Goal: Task Accomplishment & Management: Complete application form

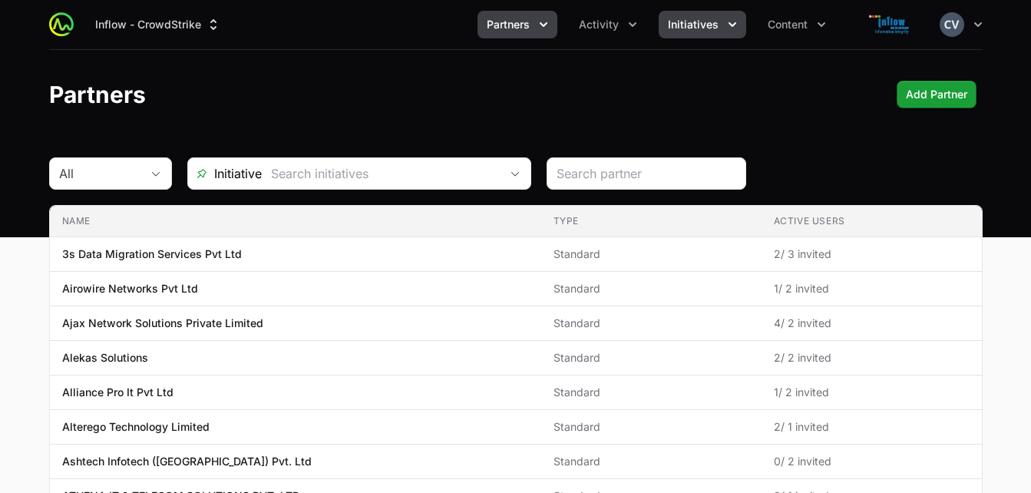
click at [728, 24] on icon "Initiatives menu" at bounding box center [732, 24] width 8 height 5
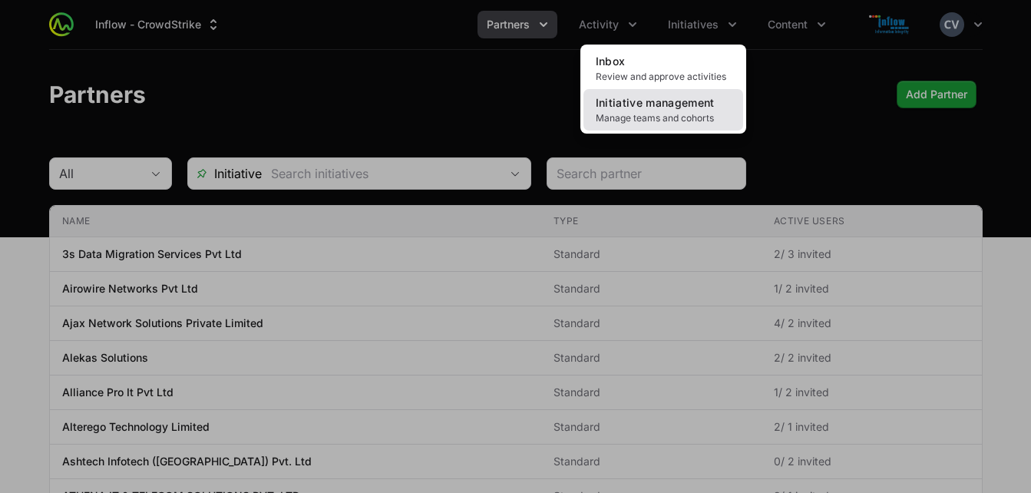
click at [665, 114] on span "Manage teams and cohorts" at bounding box center [663, 118] width 135 height 12
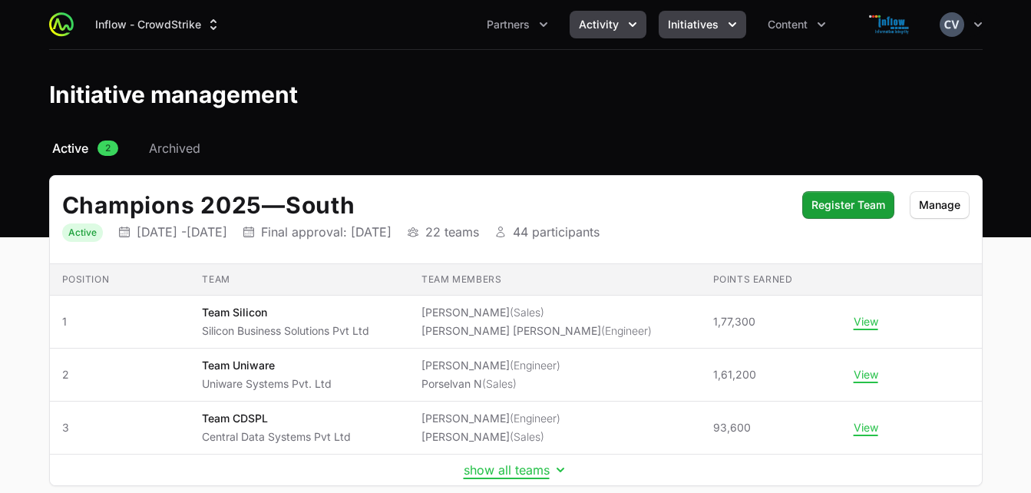
click at [635, 25] on icon "Activity menu" at bounding box center [633, 24] width 8 height 5
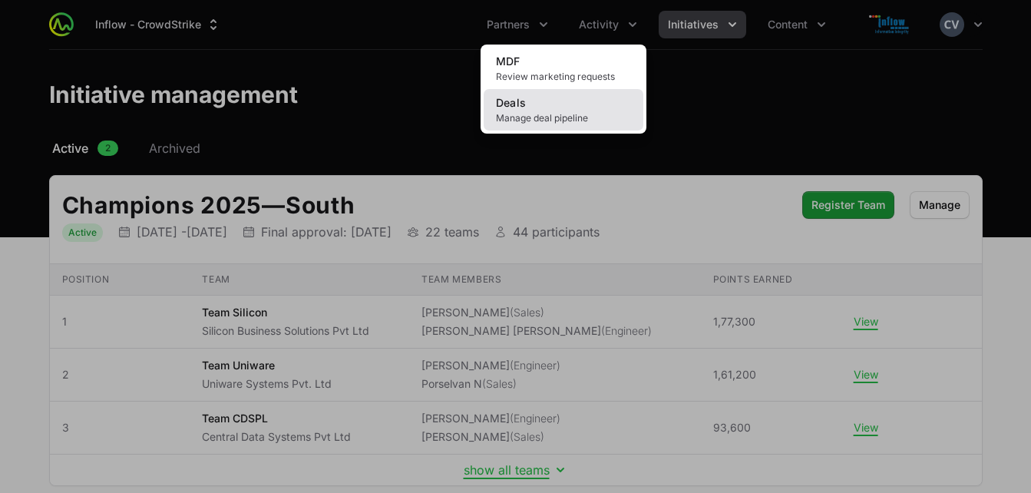
click at [567, 114] on span "Manage deal pipeline" at bounding box center [563, 118] width 135 height 12
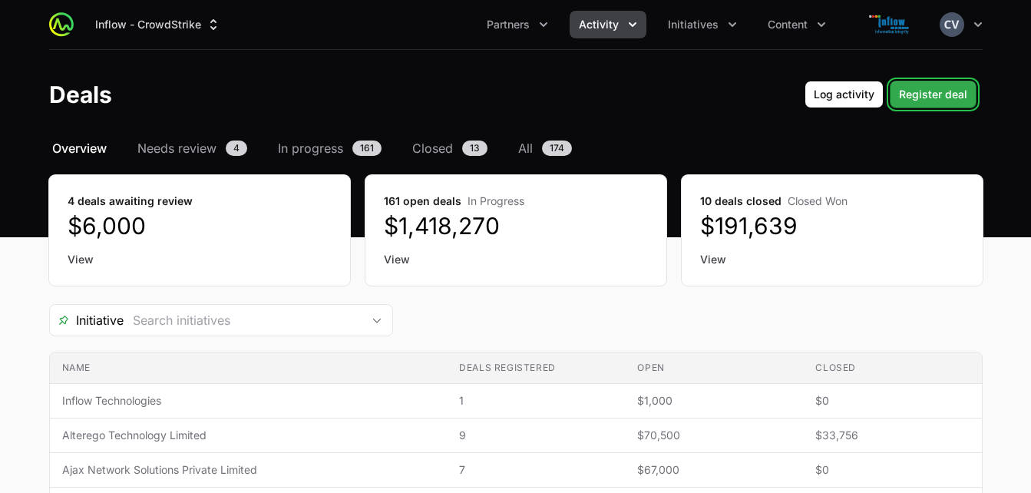
click at [913, 91] on span "Register deal" at bounding box center [933, 94] width 68 height 18
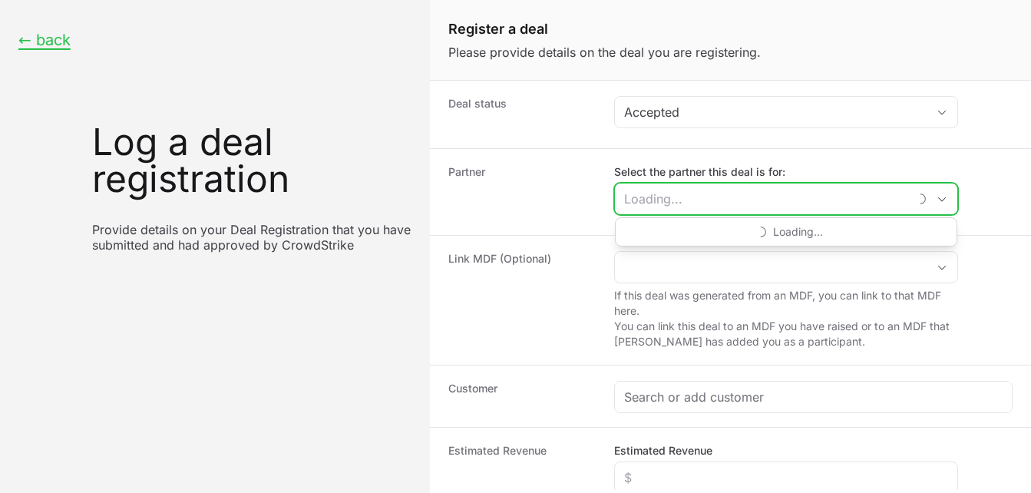
click at [733, 200] on input "Select the partner this deal is for:" at bounding box center [761, 198] width 293 height 31
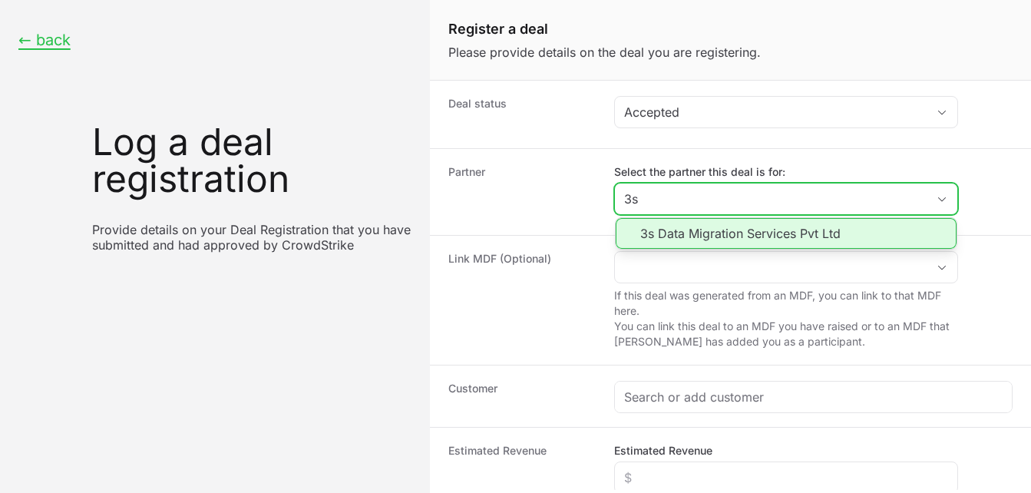
click at [728, 234] on li "3s Data Migration Services Pvt Ltd" at bounding box center [786, 233] width 341 height 31
type input "3s Data Migration Services Pvt Ltd"
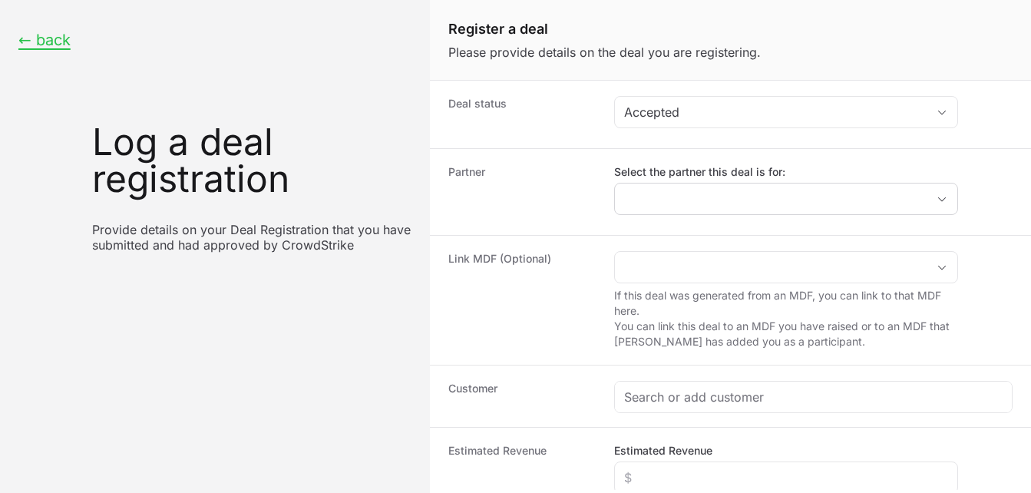
type input "3s Data Migration Services Pvt Ltd"
click at [456, 450] on dt "Estimated Revenue" at bounding box center [521, 468] width 147 height 51
